Goal: Contribute content: Contribute content

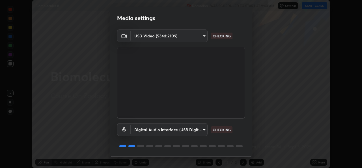
scroll to position [18, 0]
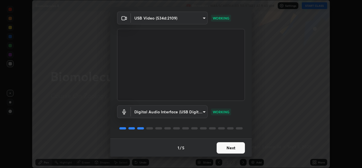
click at [229, 149] on button "Next" at bounding box center [230, 147] width 28 height 11
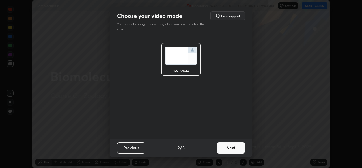
scroll to position [0, 0]
click at [232, 149] on button "Next" at bounding box center [230, 147] width 28 height 11
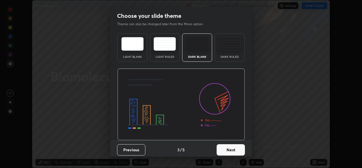
click at [233, 151] on button "Next" at bounding box center [230, 149] width 28 height 11
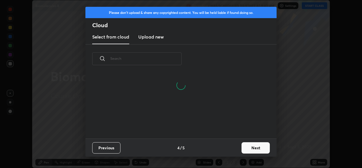
click at [254, 149] on button "Next" at bounding box center [255, 147] width 28 height 11
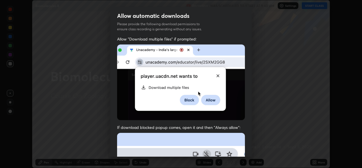
click at [208, 95] on img at bounding box center [181, 81] width 128 height 75
click at [216, 75] on img at bounding box center [181, 81] width 128 height 75
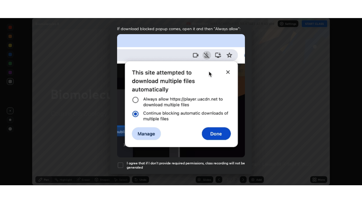
scroll to position [133, 0]
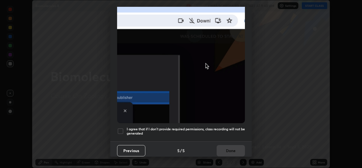
click at [231, 127] on h5 "I agree that if I don't provide required permissions, class recording will not …" at bounding box center [186, 131] width 118 height 9
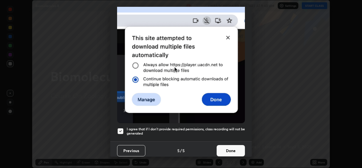
click at [233, 149] on button "Done" at bounding box center [230, 150] width 28 height 11
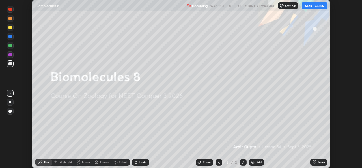
click at [315, 159] on div "More" at bounding box center [318, 161] width 17 height 7
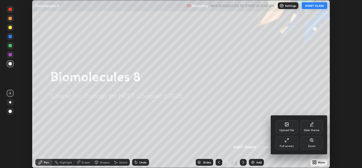
click at [289, 144] on div "Full screen" at bounding box center [286, 145] width 14 height 3
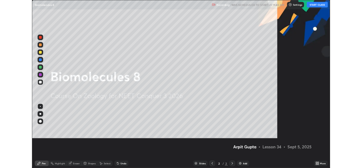
scroll to position [203, 362]
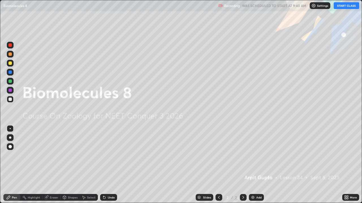
click at [348, 4] on button "START CLASS" at bounding box center [345, 5] width 25 height 7
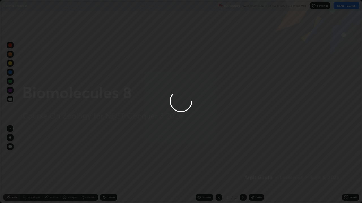
click at [328, 167] on div at bounding box center [181, 101] width 362 height 203
click at [331, 167] on div at bounding box center [181, 101] width 362 height 203
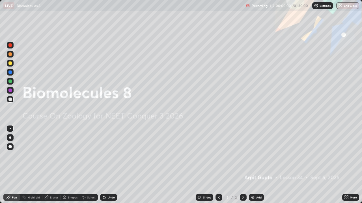
click at [346, 167] on icon at bounding box center [346, 197] width 5 height 5
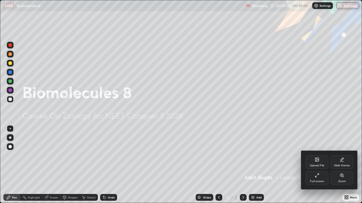
click at [319, 167] on div "Full screen" at bounding box center [317, 181] width 14 height 3
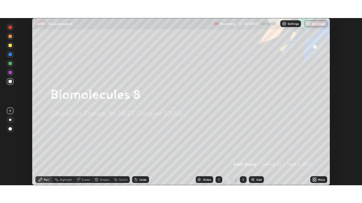
scroll to position [28083, 27889]
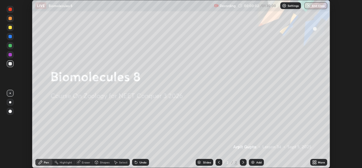
click at [314, 163] on icon at bounding box center [312, 162] width 1 height 1
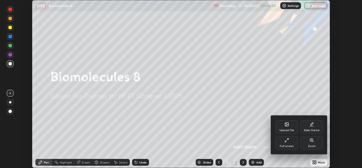
click at [290, 144] on div "Full screen" at bounding box center [286, 145] width 14 height 3
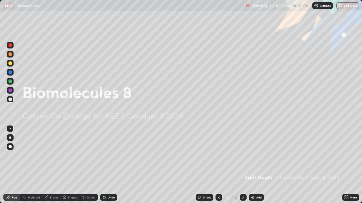
scroll to position [203, 362]
click at [345, 167] on icon at bounding box center [344, 198] width 1 height 1
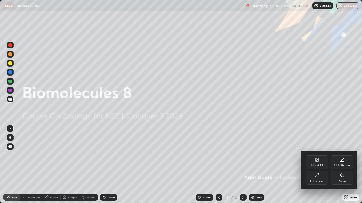
click at [313, 164] on div "Upload File" at bounding box center [316, 165] width 15 height 3
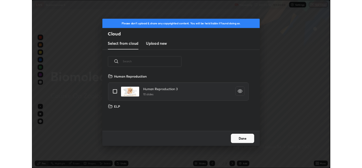
scroll to position [2, 3]
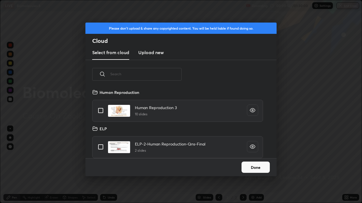
click at [151, 53] on h3 "Upload new" at bounding box center [150, 52] width 25 height 7
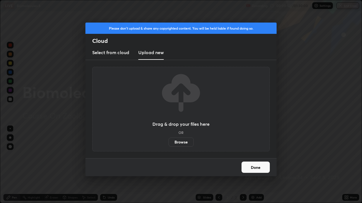
click at [181, 141] on label "Browse" at bounding box center [180, 142] width 25 height 9
click at [168, 141] on input "Browse" at bounding box center [168, 142] width 0 height 9
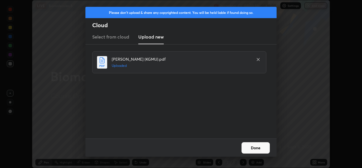
click at [258, 148] on button "Done" at bounding box center [255, 147] width 28 height 11
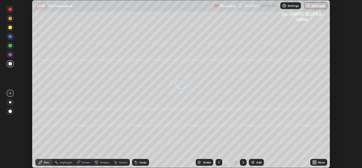
click at [314, 163] on icon at bounding box center [312, 162] width 1 height 1
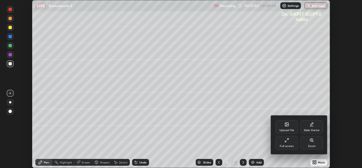
click at [287, 144] on div "Full screen" at bounding box center [286, 145] width 14 height 3
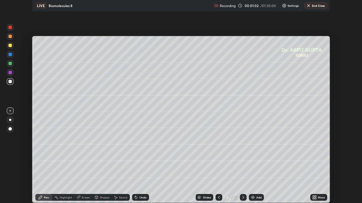
scroll to position [203, 362]
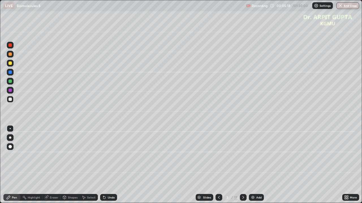
click at [10, 148] on div at bounding box center [9, 146] width 3 height 3
click at [11, 57] on div at bounding box center [10, 54] width 7 height 7
click at [10, 63] on div at bounding box center [9, 63] width 3 height 3
click at [10, 138] on div at bounding box center [10, 138] width 2 height 2
click at [9, 100] on div at bounding box center [9, 99] width 3 height 3
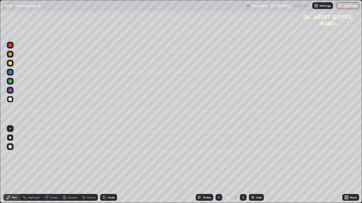
click at [11, 63] on div at bounding box center [9, 63] width 3 height 3
click at [116, 167] on div "Undo" at bounding box center [108, 197] width 17 height 7
click at [11, 83] on div at bounding box center [10, 81] width 7 height 7
click at [110, 167] on div "Undo" at bounding box center [111, 197] width 7 height 3
click at [108, 167] on div "Undo" at bounding box center [108, 197] width 17 height 7
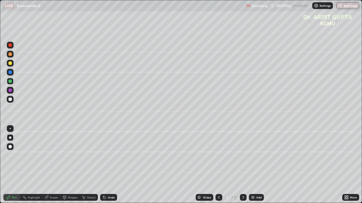
click at [111, 167] on div "Undo" at bounding box center [111, 197] width 7 height 3
click at [110, 167] on div "Undo" at bounding box center [111, 197] width 7 height 3
click at [111, 167] on div "Undo" at bounding box center [108, 197] width 17 height 7
click at [110, 167] on div "Undo" at bounding box center [108, 197] width 17 height 7
click at [110, 167] on div "Undo" at bounding box center [111, 197] width 7 height 3
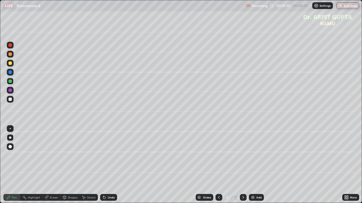
click at [111, 167] on div "Undo" at bounding box center [111, 197] width 7 height 3
click at [110, 167] on div "Undo" at bounding box center [111, 197] width 7 height 3
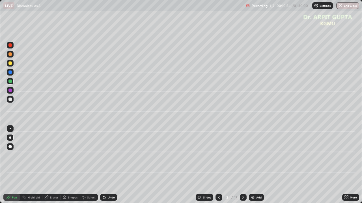
click at [110, 167] on div "Undo" at bounding box center [111, 197] width 7 height 3
click at [53, 167] on div "Eraser" at bounding box center [51, 197] width 18 height 7
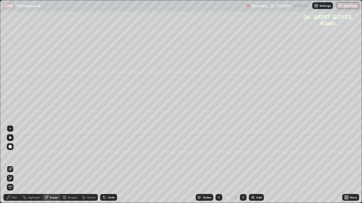
click at [23, 167] on circle at bounding box center [23, 197] width 1 height 1
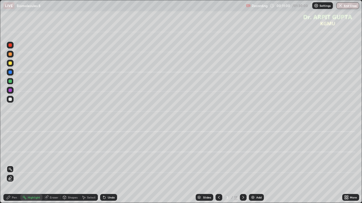
click at [108, 167] on div "Undo" at bounding box center [111, 197] width 7 height 3
click at [15, 167] on div "Pen" at bounding box center [14, 197] width 5 height 3
click at [111, 167] on div "Undo" at bounding box center [111, 197] width 7 height 3
click at [55, 167] on div "Eraser" at bounding box center [54, 197] width 8 height 3
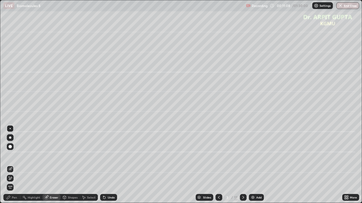
click at [13, 167] on div "Pen" at bounding box center [14, 197] width 5 height 3
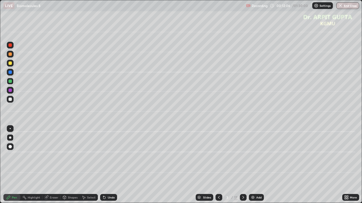
click at [243, 167] on icon at bounding box center [243, 197] width 2 height 3
click at [12, 99] on div at bounding box center [9, 99] width 3 height 3
click at [12, 81] on div at bounding box center [10, 81] width 7 height 7
click at [220, 167] on icon at bounding box center [218, 197] width 5 height 5
click at [218, 167] on icon at bounding box center [218, 197] width 5 height 5
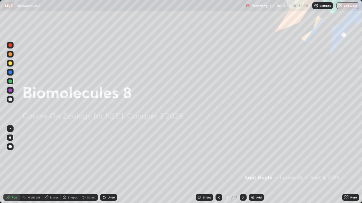
click at [242, 167] on icon at bounding box center [243, 197] width 5 height 5
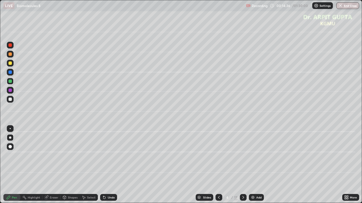
click at [219, 167] on icon at bounding box center [218, 197] width 5 height 5
click at [244, 167] on icon at bounding box center [243, 197] width 5 height 5
click at [12, 64] on div at bounding box center [10, 63] width 7 height 7
click at [10, 81] on div at bounding box center [9, 81] width 3 height 3
click at [11, 100] on div at bounding box center [9, 99] width 3 height 3
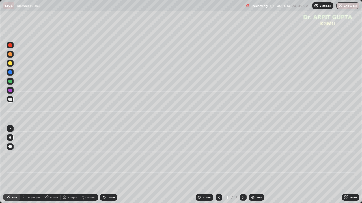
click at [8, 82] on div at bounding box center [9, 81] width 3 height 3
click at [58, 167] on div "Eraser" at bounding box center [51, 197] width 18 height 7
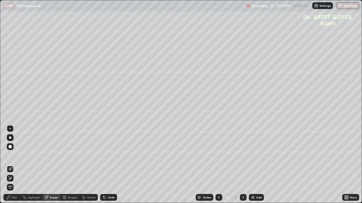
click at [20, 167] on div "Pen" at bounding box center [11, 197] width 17 height 7
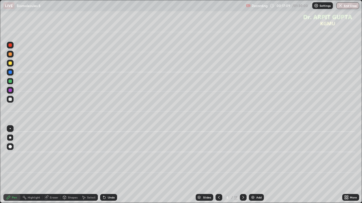
click at [106, 167] on div "Undo" at bounding box center [108, 197] width 17 height 7
click at [103, 167] on icon at bounding box center [104, 198] width 2 height 2
click at [12, 100] on div at bounding box center [10, 99] width 7 height 7
click at [244, 167] on icon at bounding box center [243, 197] width 5 height 5
click at [218, 167] on icon at bounding box center [218, 197] width 5 height 5
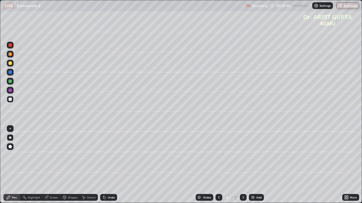
click at [241, 167] on icon at bounding box center [243, 197] width 5 height 5
click at [9, 92] on div at bounding box center [9, 90] width 3 height 3
click at [111, 167] on div "Undo" at bounding box center [111, 197] width 7 height 3
click at [113, 167] on div "Undo" at bounding box center [108, 197] width 17 height 7
click at [112, 167] on div "Undo" at bounding box center [108, 197] width 17 height 7
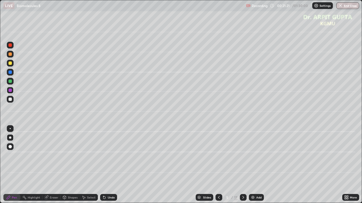
click at [10, 83] on div at bounding box center [9, 81] width 3 height 3
click at [12, 91] on div at bounding box center [10, 90] width 7 height 7
click at [9, 98] on div at bounding box center [9, 99] width 3 height 3
click at [11, 64] on div at bounding box center [9, 63] width 3 height 3
click at [12, 83] on div at bounding box center [10, 81] width 7 height 7
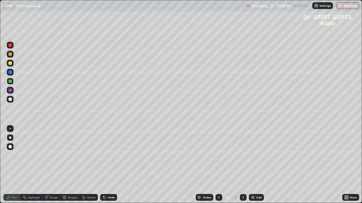
click at [114, 167] on div "Undo" at bounding box center [108, 197] width 17 height 7
click at [242, 167] on icon at bounding box center [243, 197] width 5 height 5
click at [10, 55] on div at bounding box center [9, 54] width 3 height 3
click at [10, 146] on div at bounding box center [9, 146] width 3 height 3
click at [104, 167] on icon at bounding box center [104, 198] width 2 height 2
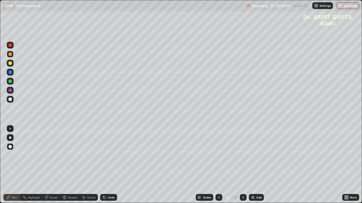
click at [218, 167] on icon at bounding box center [218, 197] width 5 height 5
click at [242, 167] on icon at bounding box center [243, 197] width 5 height 5
click at [220, 167] on icon at bounding box center [218, 197] width 5 height 5
click at [218, 167] on icon at bounding box center [218, 197] width 5 height 5
click at [219, 167] on icon at bounding box center [218, 197] width 5 height 5
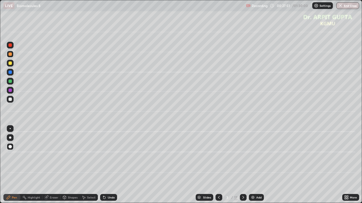
click at [244, 167] on icon at bounding box center [243, 197] width 5 height 5
click at [245, 167] on div at bounding box center [243, 197] width 7 height 7
click at [10, 99] on div at bounding box center [9, 99] width 3 height 3
click at [106, 167] on div "Undo" at bounding box center [108, 197] width 17 height 7
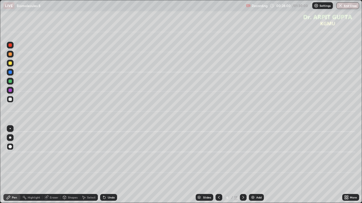
click at [10, 140] on div at bounding box center [10, 137] width 7 height 7
click at [103, 167] on icon at bounding box center [104, 198] width 2 height 2
click at [104, 167] on icon at bounding box center [104, 197] width 5 height 5
click at [105, 167] on icon at bounding box center [104, 198] width 2 height 2
click at [104, 167] on icon at bounding box center [104, 198] width 2 height 2
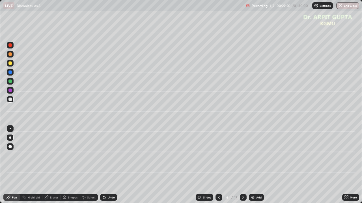
click at [108, 167] on div "Undo" at bounding box center [108, 197] width 17 height 7
click at [112, 167] on div "Undo" at bounding box center [108, 197] width 17 height 7
click at [104, 167] on icon at bounding box center [104, 198] width 2 height 2
click at [106, 167] on icon at bounding box center [104, 197] width 5 height 5
click at [11, 82] on div at bounding box center [9, 81] width 3 height 3
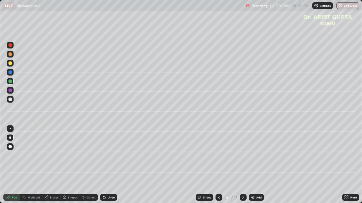
click at [103, 167] on icon at bounding box center [104, 198] width 2 height 2
click at [105, 167] on icon at bounding box center [104, 197] width 5 height 5
click at [9, 99] on div at bounding box center [9, 99] width 3 height 3
click at [11, 83] on div at bounding box center [9, 81] width 3 height 3
click at [11, 128] on div at bounding box center [10, 128] width 7 height 7
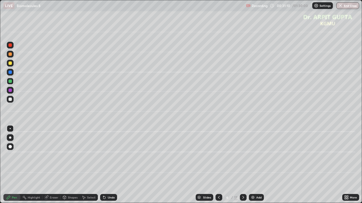
click at [11, 101] on div at bounding box center [9, 99] width 3 height 3
click at [13, 83] on div at bounding box center [10, 81] width 7 height 7
click at [110, 167] on div "Undo" at bounding box center [108, 197] width 17 height 7
click at [109, 167] on div "Undo" at bounding box center [108, 197] width 17 height 7
click at [11, 137] on div at bounding box center [10, 137] width 7 height 7
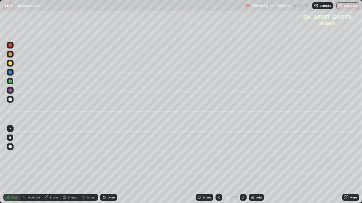
click at [10, 99] on div at bounding box center [9, 99] width 3 height 3
click at [8, 81] on div at bounding box center [9, 81] width 3 height 3
click at [244, 167] on icon at bounding box center [243, 197] width 5 height 5
click at [217, 167] on icon at bounding box center [218, 197] width 5 height 5
click at [103, 167] on icon at bounding box center [104, 198] width 2 height 2
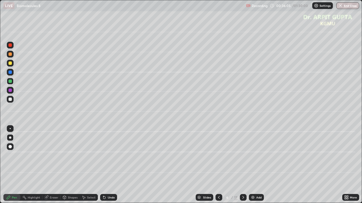
click at [103, 167] on div "Undo" at bounding box center [108, 197] width 17 height 7
click at [106, 167] on div "Undo" at bounding box center [108, 197] width 17 height 7
click at [108, 167] on div "Undo" at bounding box center [111, 197] width 7 height 3
click at [110, 167] on div "Undo" at bounding box center [111, 197] width 7 height 3
click at [109, 167] on div "Undo" at bounding box center [111, 197] width 7 height 3
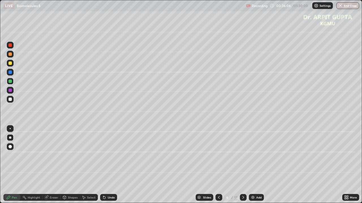
click at [108, 167] on div "Undo" at bounding box center [111, 197] width 7 height 3
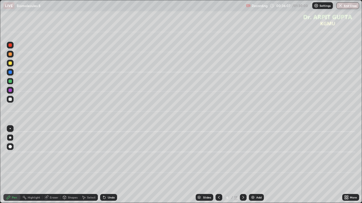
click at [108, 167] on div "Undo" at bounding box center [111, 197] width 7 height 3
click at [242, 167] on icon at bounding box center [243, 197] width 2 height 3
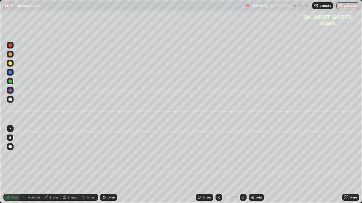
click at [9, 55] on div at bounding box center [9, 54] width 3 height 3
click at [104, 167] on icon at bounding box center [104, 198] width 2 height 2
click at [103, 167] on icon at bounding box center [104, 198] width 2 height 2
click at [12, 82] on div at bounding box center [9, 81] width 3 height 3
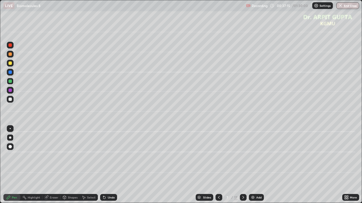
click at [105, 167] on icon at bounding box center [104, 197] width 5 height 5
click at [106, 167] on div "Undo" at bounding box center [108, 197] width 17 height 7
click at [107, 167] on div "Undo" at bounding box center [108, 197] width 17 height 7
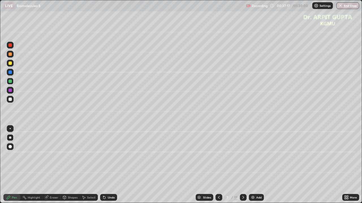
click at [106, 167] on div "Undo" at bounding box center [108, 197] width 17 height 7
click at [11, 92] on div at bounding box center [9, 90] width 3 height 3
click at [12, 74] on div at bounding box center [10, 72] width 7 height 7
click at [112, 167] on div "Undo" at bounding box center [111, 197] width 7 height 3
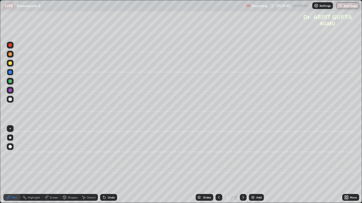
click at [110, 167] on div "Undo" at bounding box center [111, 197] width 7 height 3
click at [108, 167] on div "Undo" at bounding box center [111, 197] width 7 height 3
click at [109, 167] on div "Undo" at bounding box center [108, 197] width 17 height 7
click at [12, 101] on div at bounding box center [10, 99] width 7 height 7
click at [110, 167] on div "Undo" at bounding box center [111, 197] width 7 height 3
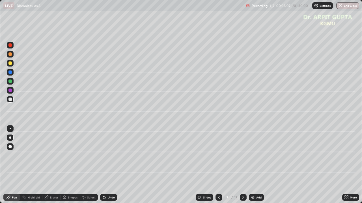
click at [12, 62] on div at bounding box center [10, 63] width 7 height 7
click at [11, 101] on div at bounding box center [9, 99] width 3 height 3
click at [106, 167] on div "Undo" at bounding box center [108, 197] width 17 height 7
click at [105, 167] on icon at bounding box center [104, 197] width 5 height 5
click at [107, 167] on div "Undo" at bounding box center [108, 197] width 17 height 7
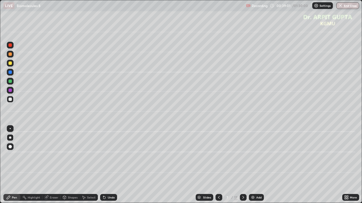
click at [54, 167] on div "Eraser" at bounding box center [54, 197] width 8 height 3
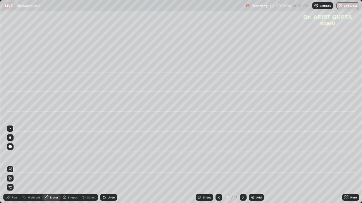
click at [14, 167] on div "Pen" at bounding box center [14, 197] width 5 height 3
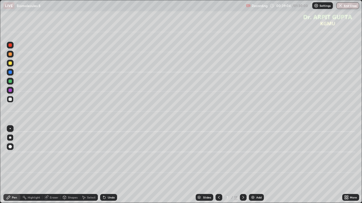
click at [12, 64] on div at bounding box center [9, 63] width 3 height 3
click at [220, 167] on div at bounding box center [218, 197] width 7 height 7
click at [241, 167] on icon at bounding box center [243, 197] width 5 height 5
click at [242, 167] on icon at bounding box center [243, 197] width 5 height 5
click at [10, 55] on div at bounding box center [9, 54] width 3 height 3
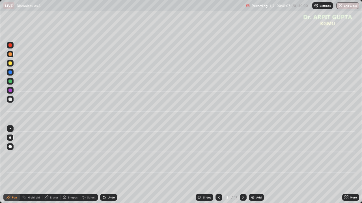
click at [10, 147] on div at bounding box center [9, 146] width 3 height 3
click at [108, 167] on div "Undo" at bounding box center [111, 197] width 7 height 3
click at [106, 167] on div "Undo" at bounding box center [108, 197] width 17 height 7
click at [107, 167] on div "Undo" at bounding box center [108, 197] width 17 height 7
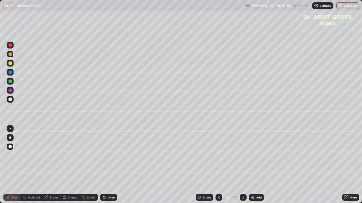
click at [107, 167] on div "Undo" at bounding box center [108, 197] width 17 height 7
click at [106, 167] on div "Undo" at bounding box center [108, 197] width 17 height 7
click at [12, 66] on div at bounding box center [10, 63] width 7 height 7
click at [10, 139] on div at bounding box center [10, 138] width 2 height 2
click at [11, 100] on div at bounding box center [9, 99] width 3 height 3
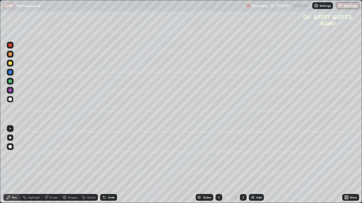
click at [87, 167] on div "Select" at bounding box center [89, 197] width 18 height 11
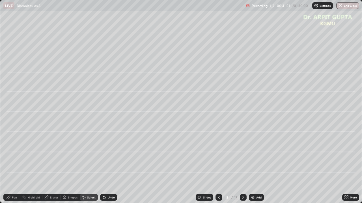
click at [72, 167] on div "Shapes" at bounding box center [73, 197] width 10 height 3
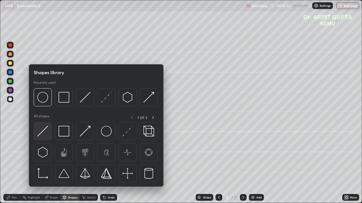
click at [44, 133] on img at bounding box center [42, 131] width 11 height 11
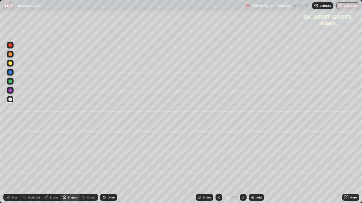
click at [10, 167] on icon at bounding box center [8, 197] width 5 height 5
click at [11, 101] on div at bounding box center [9, 99] width 3 height 3
click at [10, 129] on div at bounding box center [10, 128] width 7 height 7
click at [10, 82] on div at bounding box center [9, 81] width 3 height 3
click at [106, 167] on div "Undo" at bounding box center [108, 197] width 17 height 7
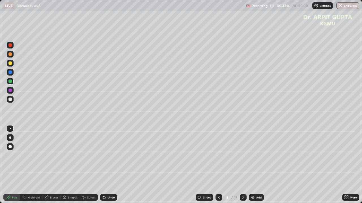
click at [103, 167] on icon at bounding box center [104, 198] width 2 height 2
click at [104, 167] on icon at bounding box center [104, 198] width 2 height 2
click at [103, 167] on icon at bounding box center [104, 198] width 2 height 2
click at [103, 167] on icon at bounding box center [103, 196] width 1 height 1
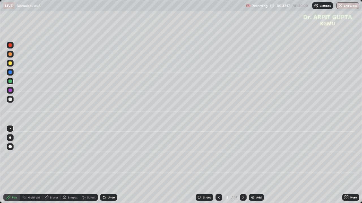
click at [102, 167] on icon at bounding box center [104, 197] width 5 height 5
click at [219, 167] on icon at bounding box center [218, 197] width 5 height 5
click at [219, 167] on icon at bounding box center [219, 197] width 2 height 3
click at [243, 167] on icon at bounding box center [243, 197] width 5 height 5
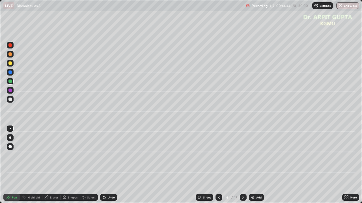
click at [243, 167] on icon at bounding box center [243, 197] width 5 height 5
click at [110, 167] on div "Undo" at bounding box center [111, 197] width 7 height 3
click at [54, 167] on div "Eraser" at bounding box center [54, 197] width 8 height 3
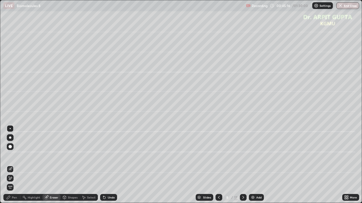
click at [13, 147] on div at bounding box center [10, 147] width 7 height 7
click at [19, 167] on div "Pen" at bounding box center [11, 197] width 17 height 7
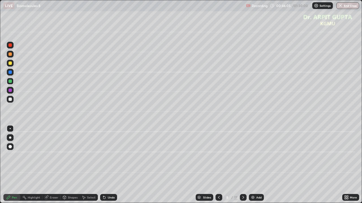
click at [109, 167] on div "Undo" at bounding box center [111, 197] width 7 height 3
